Goal: Task Accomplishment & Management: Use online tool/utility

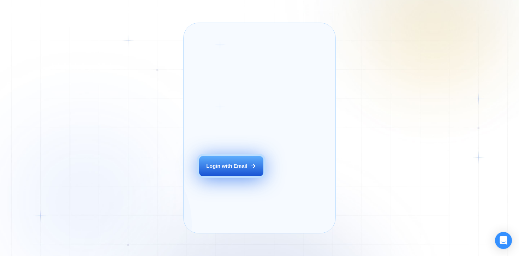
click at [223, 170] on div "Login with Email" at bounding box center [226, 166] width 41 height 7
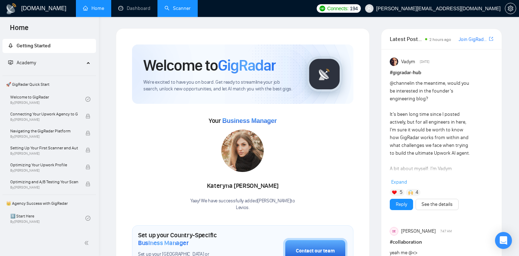
click at [173, 11] on link "Scanner" at bounding box center [178, 8] width 26 height 6
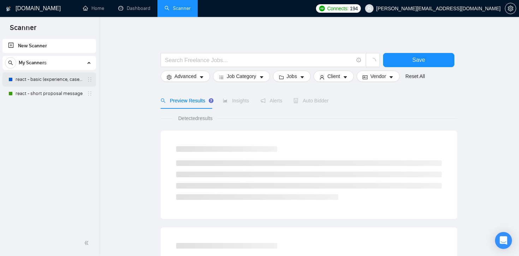
click at [46, 78] on link "react - basic (experience, cases)" at bounding box center [49, 79] width 67 height 14
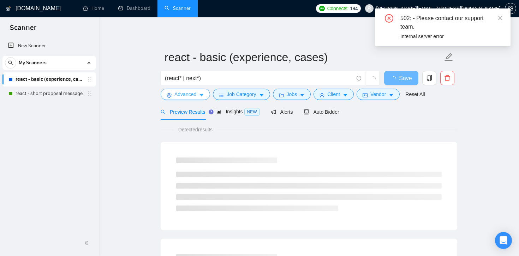
click at [204, 95] on icon "caret-down" at bounding box center [201, 95] width 5 height 5
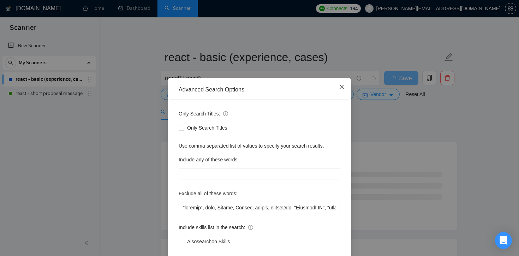
click at [345, 86] on span "Close" at bounding box center [341, 87] width 19 height 19
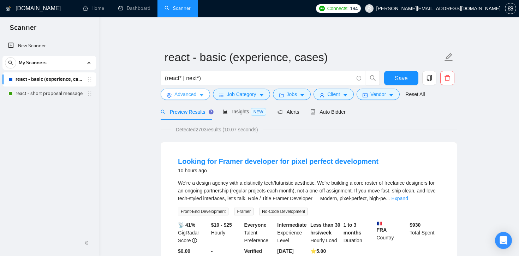
click at [204, 90] on button "Advanced" at bounding box center [185, 94] width 49 height 11
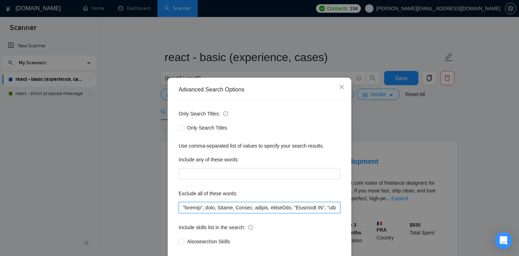
click at [180, 210] on input "text" at bounding box center [260, 207] width 162 height 11
paste input "start tonight"
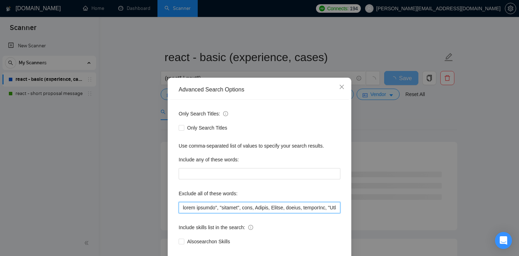
click at [182, 206] on input "text" at bounding box center [260, 207] width 162 height 11
click at [198, 211] on input "text" at bounding box center [260, 207] width 162 height 11
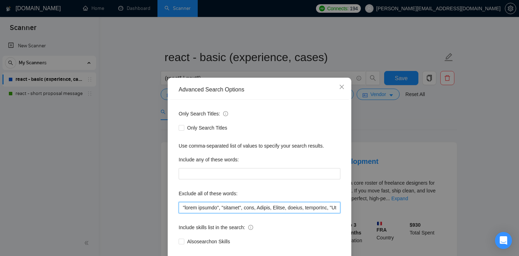
drag, startPoint x: 215, startPoint y: 208, endPoint x: 179, endPoint y: 207, distance: 36.4
click at [179, 207] on input "text" at bounding box center [260, 207] width 162 height 11
drag, startPoint x: 217, startPoint y: 207, endPoint x: 178, endPoint y: 208, distance: 39.6
click at [178, 208] on div "Only Search Titles: Only Search Titles Use comma-separated list of values to sp…" at bounding box center [259, 182] width 179 height 165
click at [183, 207] on input "text" at bounding box center [260, 207] width 162 height 11
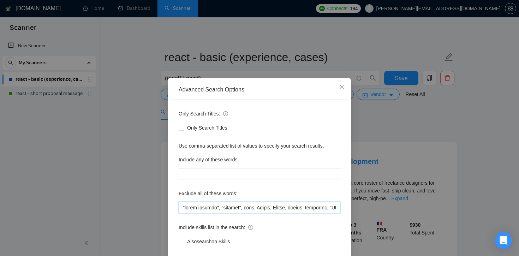
paste input ""start tonight","
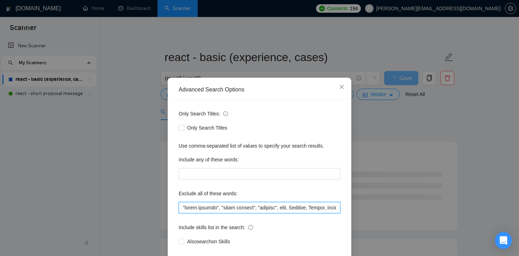
click at [214, 209] on input "text" at bounding box center [260, 207] width 162 height 11
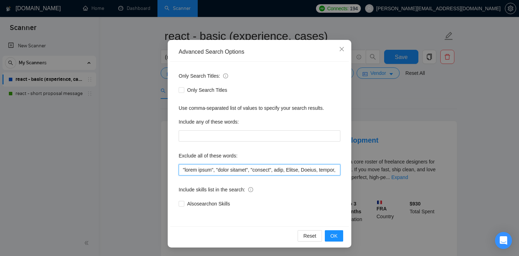
scroll to position [22, 0]
type input ""start today", "start tonight", "russian", quiz, Convex, Replit, svelte, svelte…"
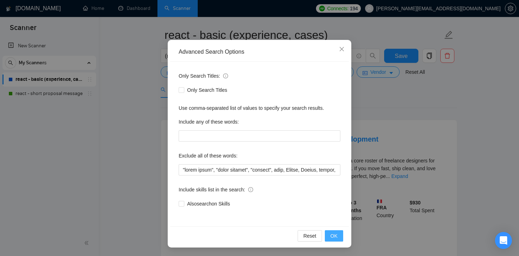
click at [336, 240] on button "OK" at bounding box center [334, 235] width 18 height 11
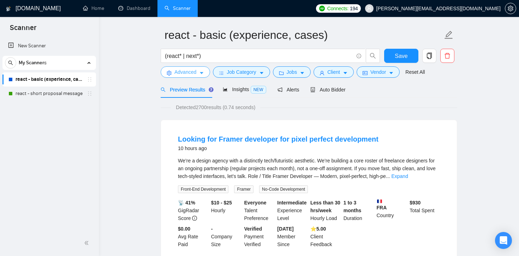
click at [203, 73] on icon "caret-down" at bounding box center [201, 73] width 5 height 5
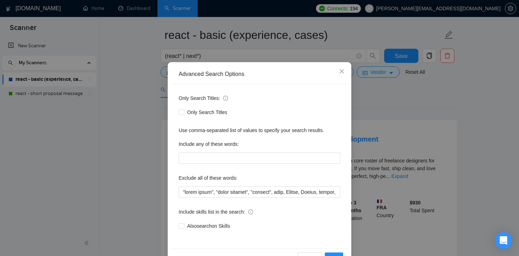
scroll to position [38, 0]
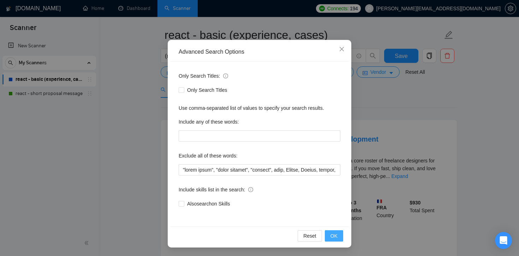
click at [336, 234] on span "OK" at bounding box center [334, 236] width 7 height 8
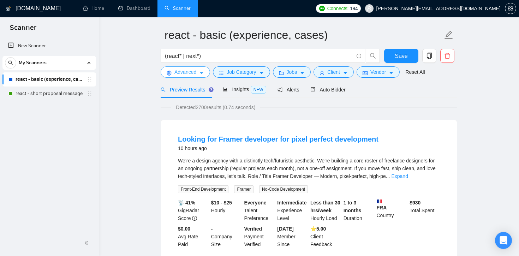
click at [189, 72] on span "Advanced" at bounding box center [186, 72] width 22 height 8
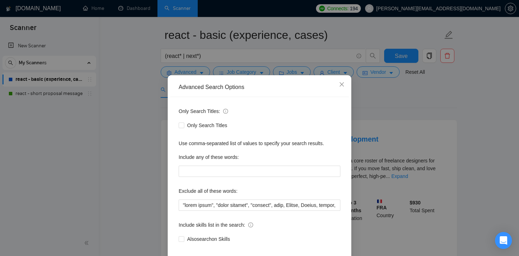
click at [395, 98] on div "Advanced Search Options Only Search Titles: Only Search Titles Use comma-separa…" at bounding box center [259, 128] width 519 height 256
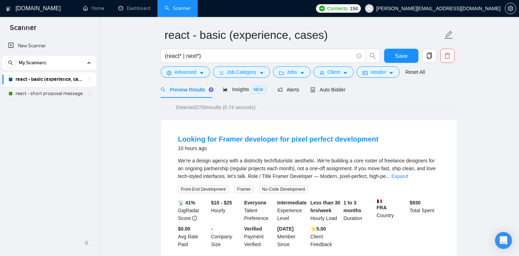
click at [243, 93] on div "Insights NEW" at bounding box center [244, 89] width 43 height 8
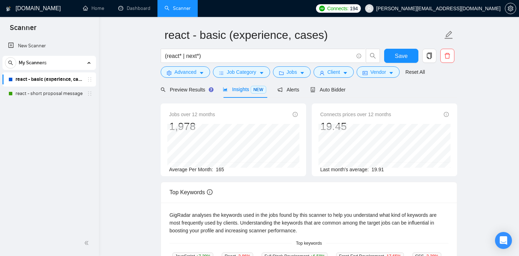
click at [432, 88] on div "Preview Results Insights NEW Alerts Auto Bidder" at bounding box center [309, 89] width 297 height 17
click at [406, 58] on span "Save" at bounding box center [401, 56] width 13 height 9
click at [202, 93] on div "Preview Results" at bounding box center [186, 90] width 51 height 8
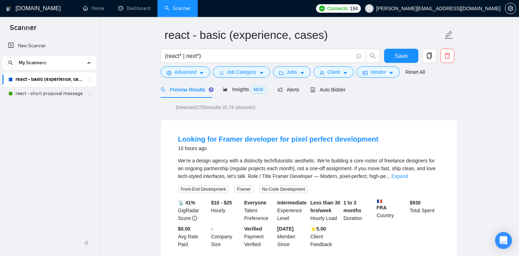
click at [202, 93] on div "Preview Results" at bounding box center [186, 90] width 51 height 8
click at [198, 73] on button "Advanced" at bounding box center [185, 71] width 49 height 11
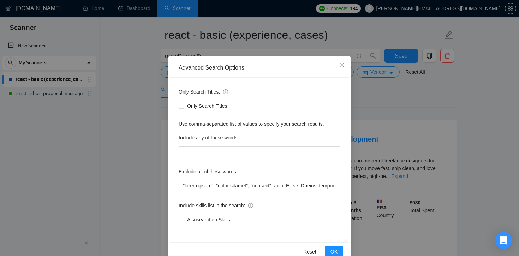
scroll to position [22, 0]
drag, startPoint x: 182, startPoint y: 186, endPoint x: 250, endPoint y: 187, distance: 68.2
click at [250, 187] on input "text" at bounding box center [260, 185] width 162 height 11
click at [131, 146] on div "Advanced Search Options Only Search Titles: Only Search Titles Use comma-separa…" at bounding box center [259, 128] width 519 height 256
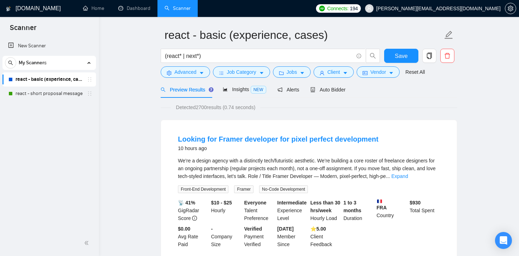
scroll to position [2, 0]
click at [56, 94] on link "react - short proposal message" at bounding box center [49, 94] width 67 height 14
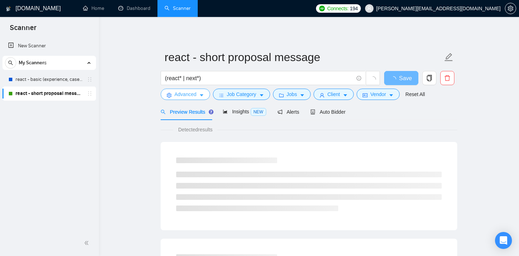
click at [201, 95] on icon "caret-down" at bounding box center [202, 96] width 4 height 2
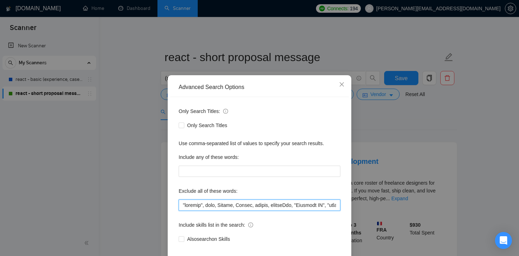
click at [183, 208] on input "text" at bounding box center [260, 205] width 162 height 11
paste input ""start today", "start tonight","
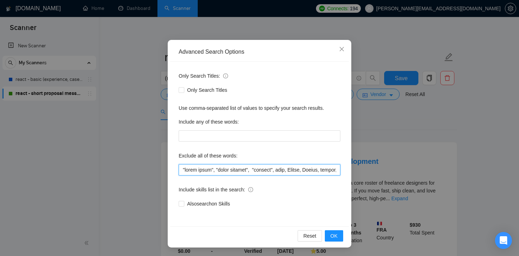
drag, startPoint x: 183, startPoint y: 169, endPoint x: 213, endPoint y: 173, distance: 30.9
click at [213, 173] on input "text" at bounding box center [260, 169] width 162 height 11
click at [183, 170] on input "text" at bounding box center [260, 169] width 162 height 11
paste input ""start today","
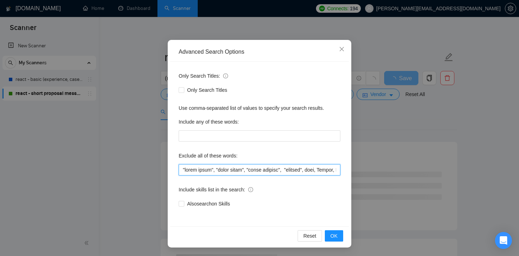
click at [210, 169] on input "text" at bounding box center [260, 169] width 162 height 11
type input ""start right now", "start today", "start tonight", "russian", quiz, Convex, Rep…"
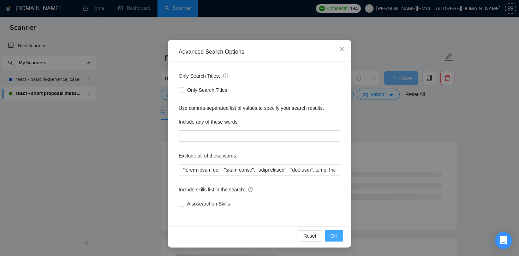
click at [338, 235] on button "OK" at bounding box center [334, 235] width 18 height 11
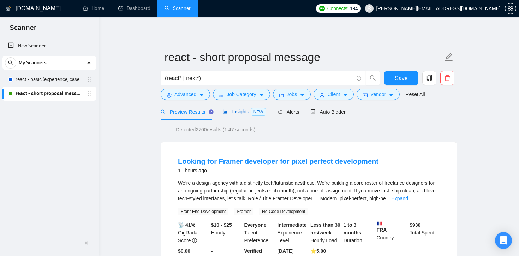
click at [236, 113] on span "Insights NEW" at bounding box center [244, 112] width 43 height 6
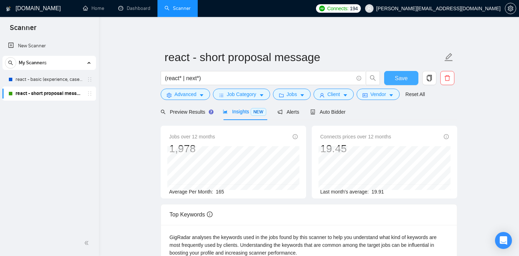
click at [400, 77] on span "Save" at bounding box center [401, 78] width 13 height 9
click at [194, 97] on span "Advanced" at bounding box center [186, 94] width 22 height 8
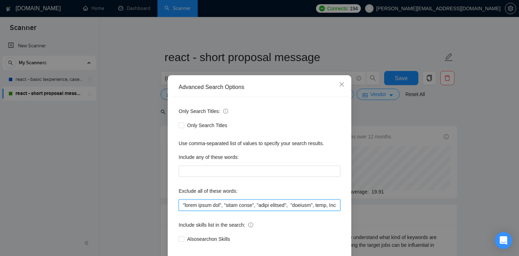
drag, startPoint x: 183, startPoint y: 207, endPoint x: 221, endPoint y: 207, distance: 38.2
click at [221, 207] on input "text" at bounding box center [260, 205] width 162 height 11
click at [136, 166] on div "Advanced Search Options Only Search Titles: Only Search Titles Use comma-separa…" at bounding box center [259, 128] width 519 height 256
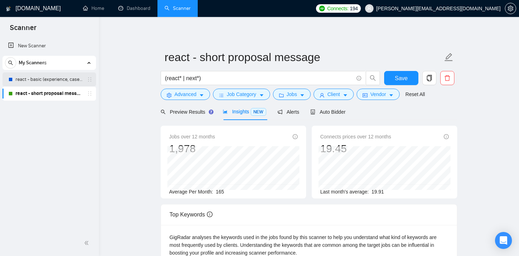
click at [48, 79] on link "react - basic (experience, cases)" at bounding box center [49, 79] width 67 height 14
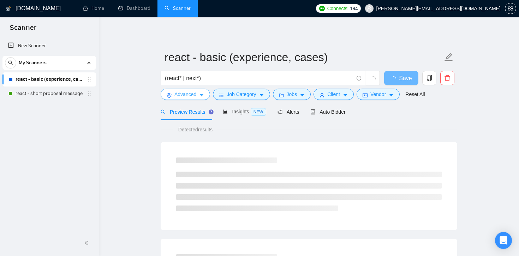
click at [197, 93] on button "Advanced" at bounding box center [185, 94] width 49 height 11
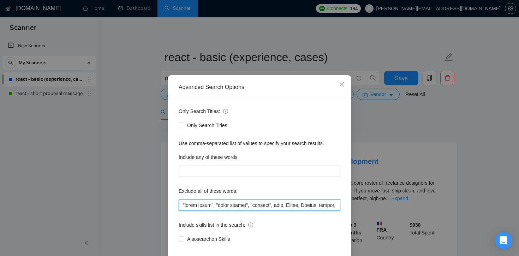
click at [181, 208] on input "text" at bounding box center [260, 205] width 162 height 11
paste input ""start right now","
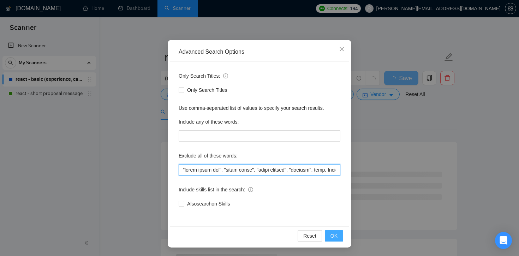
type input ""start right now", "start today", "start tonight", "russian", quiz, Convex, Rep…"
click at [333, 240] on span "OK" at bounding box center [334, 236] width 7 height 8
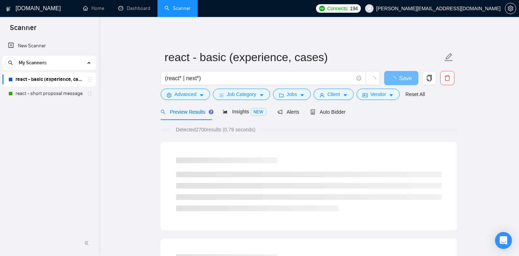
scroll to position [2, 0]
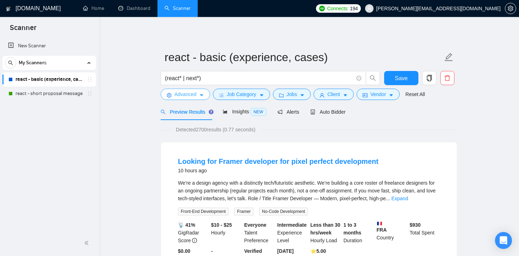
click at [203, 96] on icon "caret-down" at bounding box center [201, 95] width 5 height 5
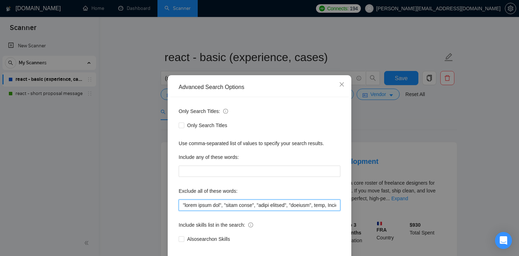
drag, startPoint x: 182, startPoint y: 209, endPoint x: 287, endPoint y: 208, distance: 104.9
click at [287, 208] on input "text" at bounding box center [260, 205] width 162 height 11
click at [461, 135] on div "Advanced Search Options Only Search Titles: Only Search Titles Use comma-separa…" at bounding box center [259, 128] width 519 height 256
